Goal: Task Accomplishment & Management: Manage account settings

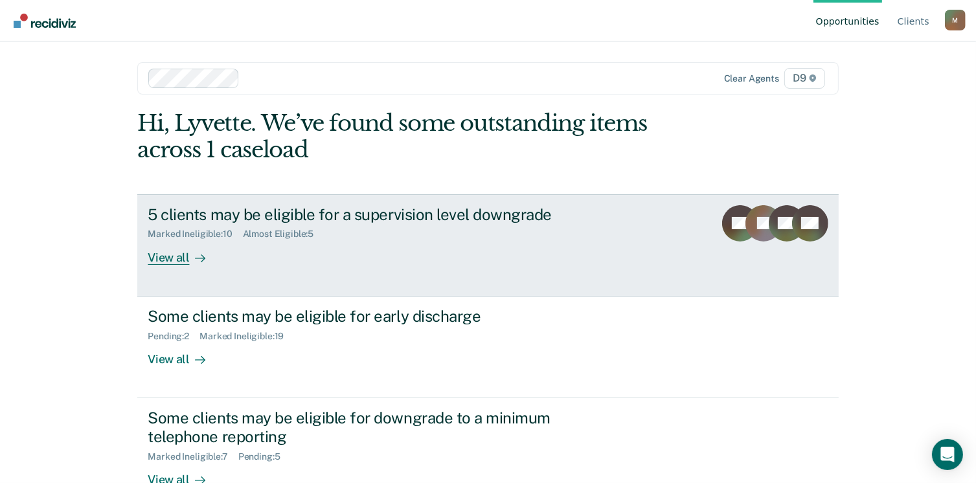
click at [161, 255] on div "View all" at bounding box center [184, 252] width 73 height 25
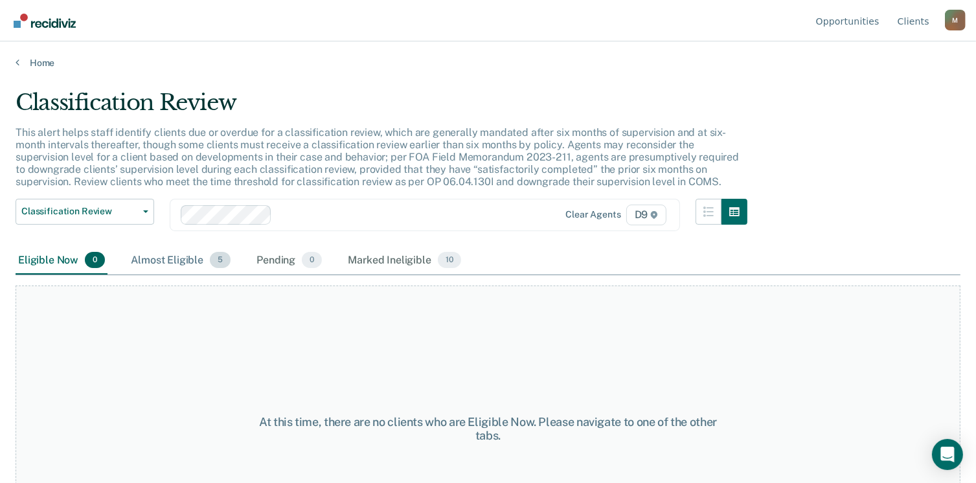
click at [223, 262] on span "5" at bounding box center [220, 260] width 21 height 17
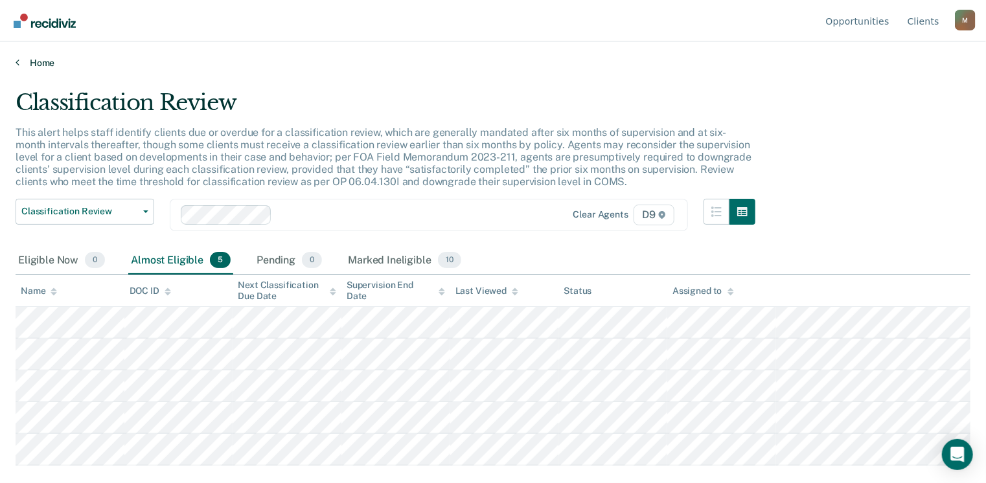
click at [19, 63] on link "Home" at bounding box center [493, 63] width 955 height 12
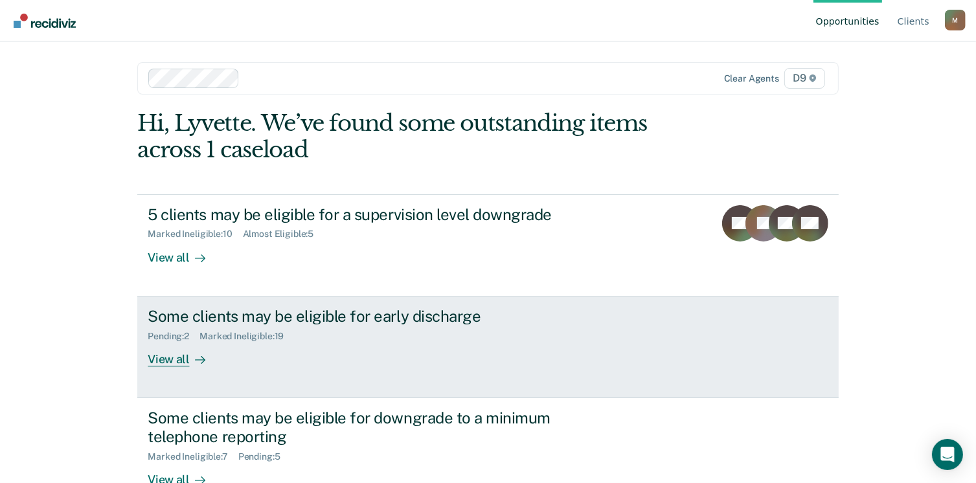
click at [396, 323] on div "Some clients may be eligible for early discharge" at bounding box center [375, 316] width 455 height 19
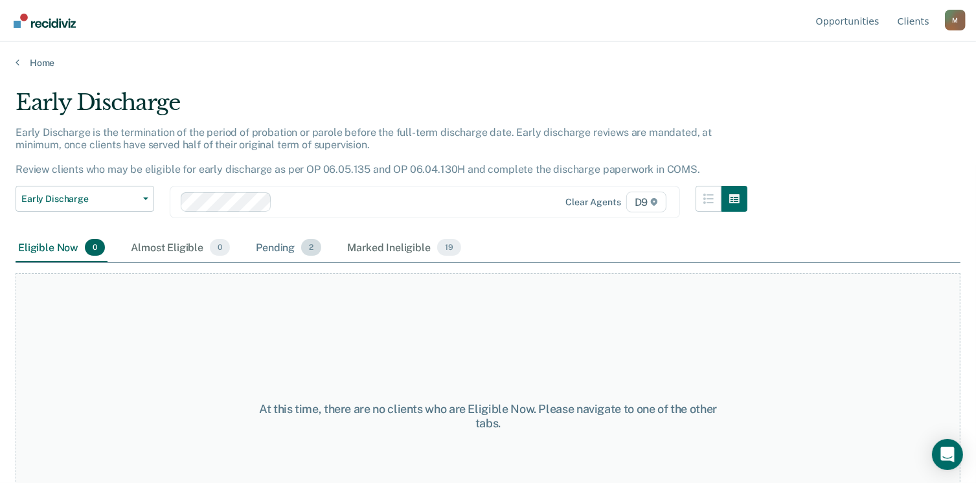
click at [277, 247] on div "Pending 2" at bounding box center [288, 248] width 71 height 28
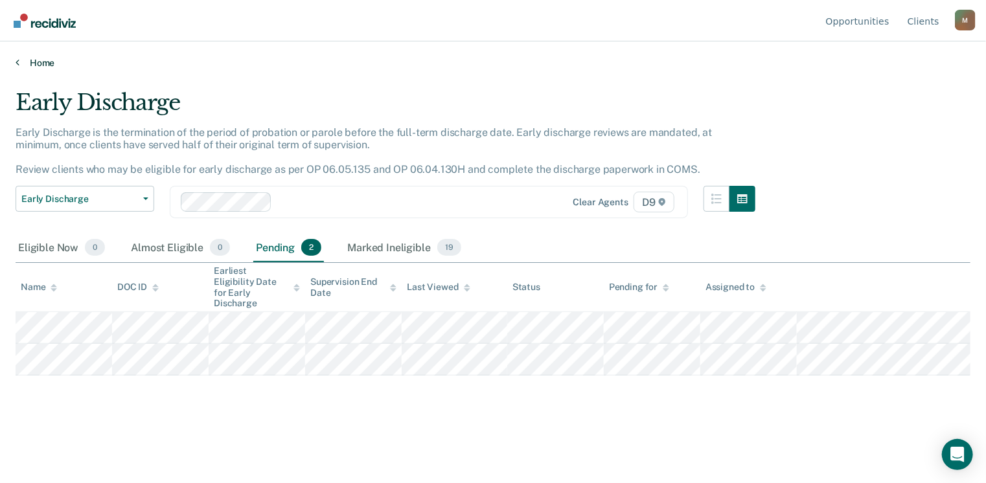
click at [20, 64] on link "Home" at bounding box center [493, 63] width 955 height 12
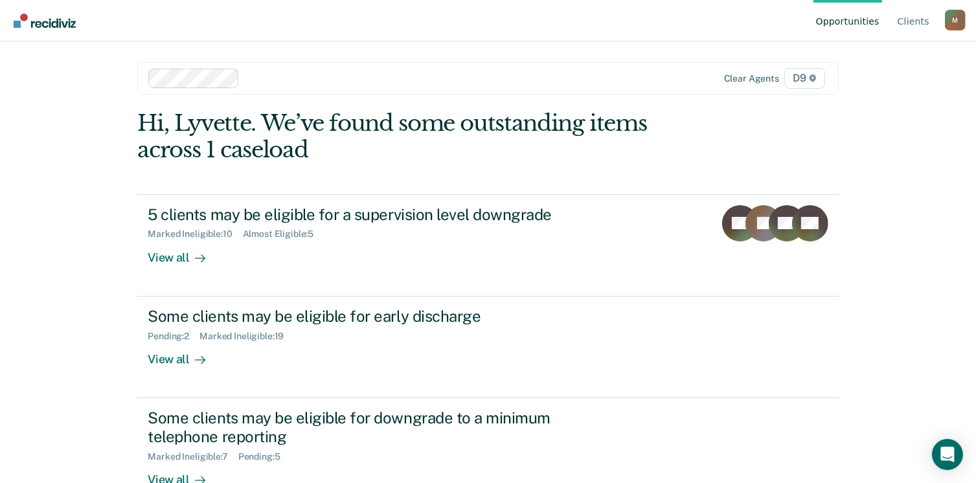
scroll to position [34, 0]
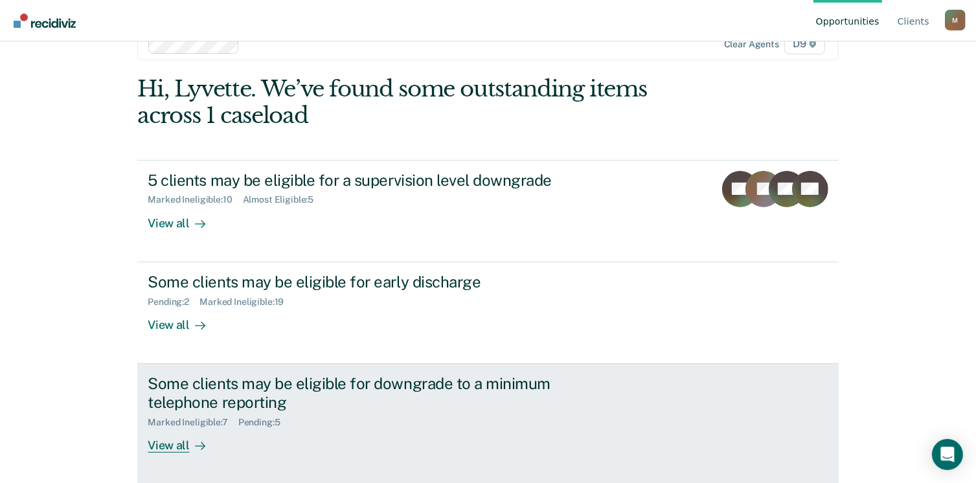
click at [169, 440] on div "View all" at bounding box center [184, 439] width 73 height 25
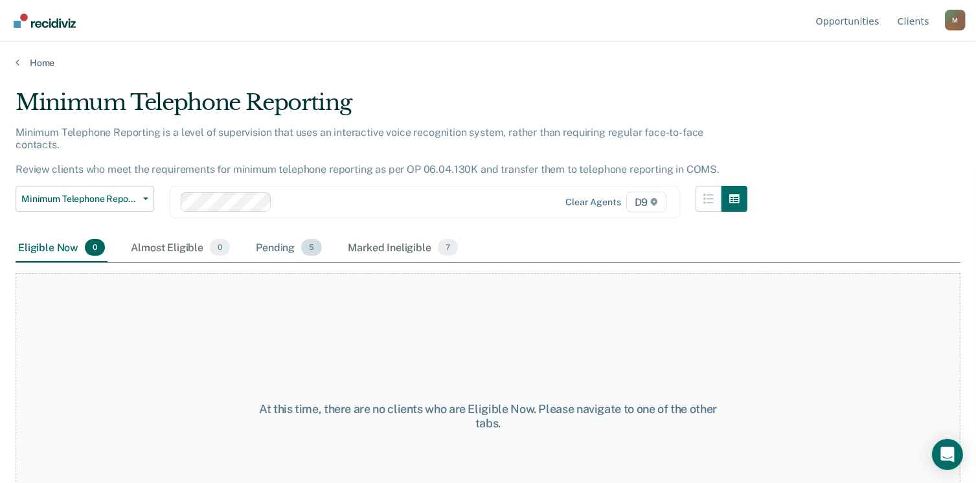
click at [308, 239] on span "5" at bounding box center [311, 247] width 21 height 17
